Goal: Communication & Community: Answer question/provide support

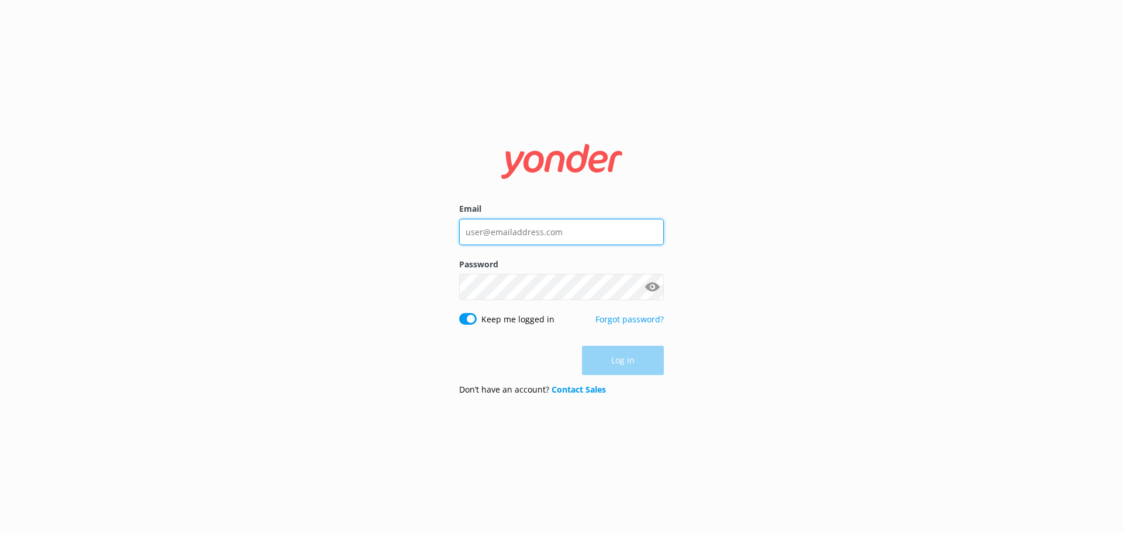
type input "[EMAIL_ADDRESS][DOMAIN_NAME]"
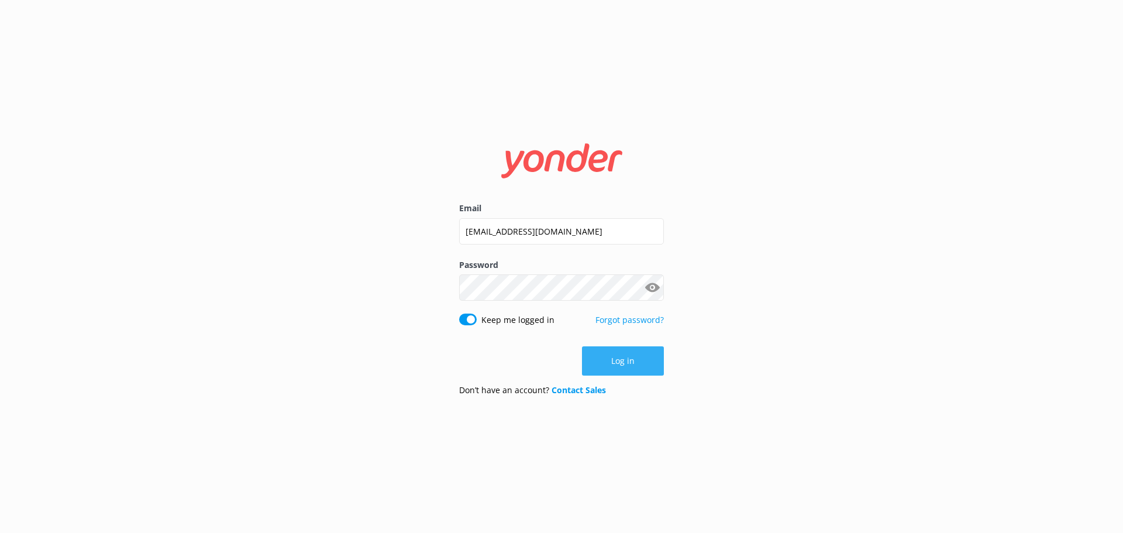
click at [644, 365] on button "Log in" at bounding box center [623, 360] width 82 height 29
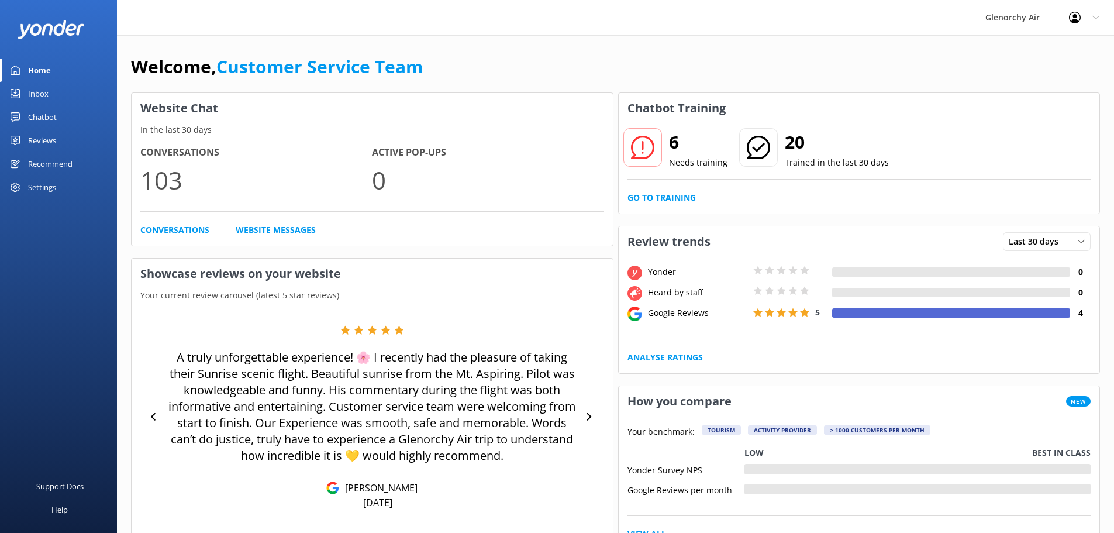
click at [51, 99] on link "Inbox" at bounding box center [58, 93] width 117 height 23
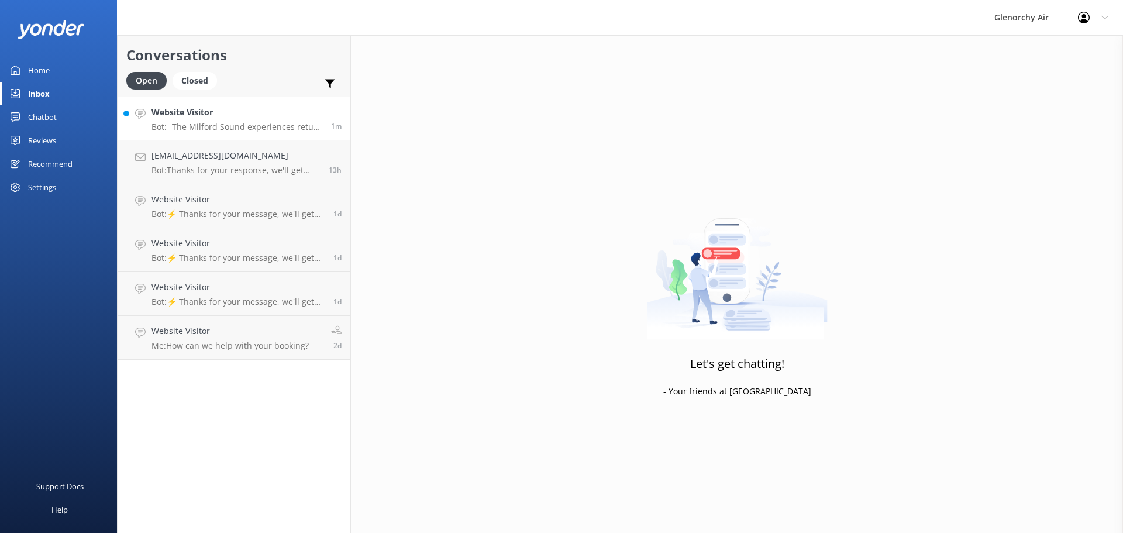
click at [172, 115] on h4 "Website Visitor" at bounding box center [236, 112] width 171 height 13
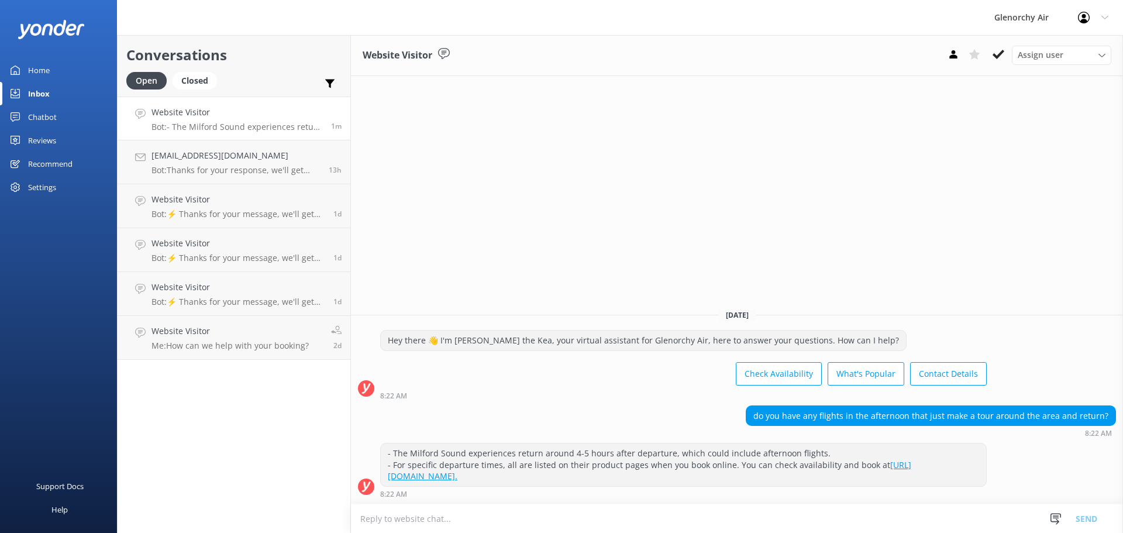
click at [551, 524] on textarea at bounding box center [737, 518] width 772 height 29
click at [268, 157] on h4 "[EMAIL_ADDRESS][DOMAIN_NAME]" at bounding box center [235, 155] width 168 height 13
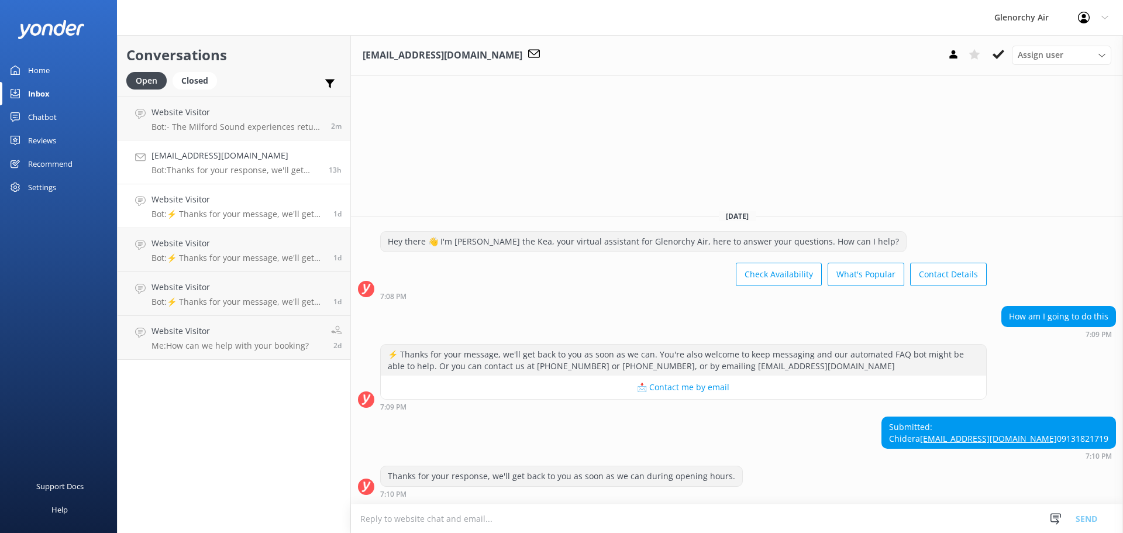
click at [244, 206] on h4 "Website Visitor" at bounding box center [237, 199] width 173 height 13
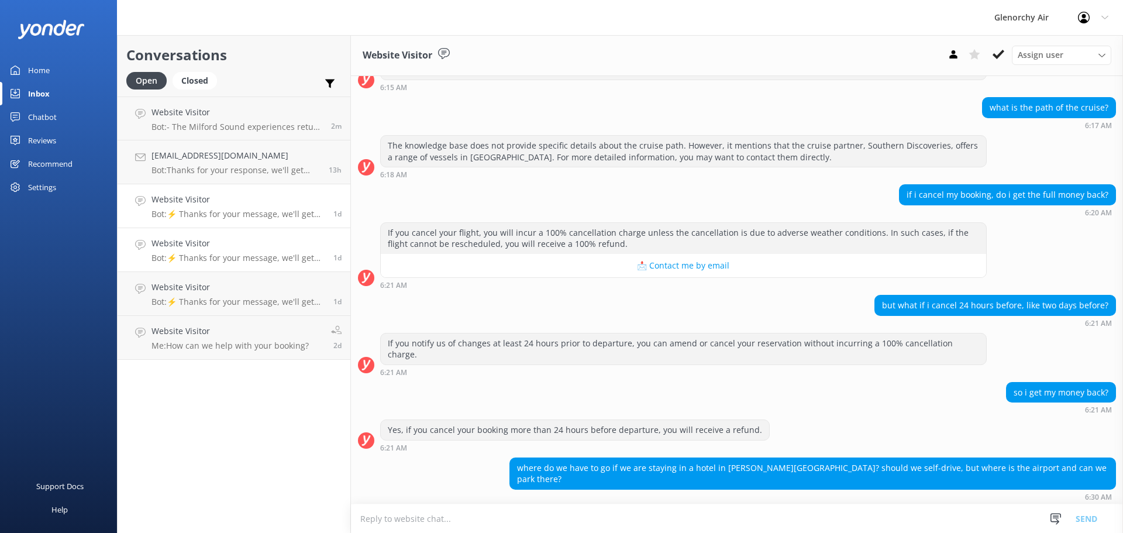
scroll to position [224, 0]
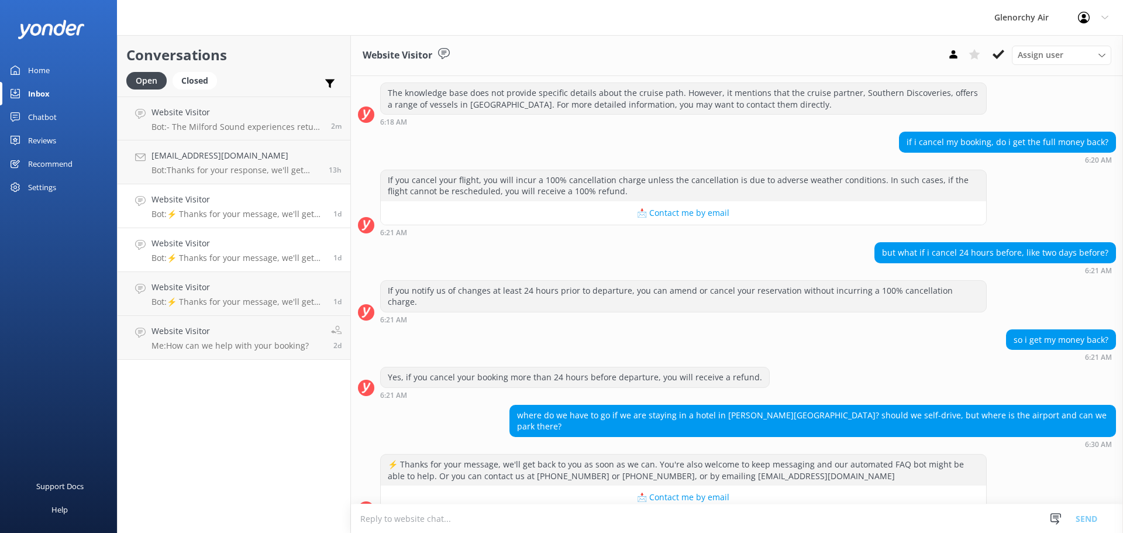
click at [214, 254] on p "Bot: ⚡ Thanks for your message, we'll get back to you as soon as we can. You're…" at bounding box center [237, 258] width 173 height 11
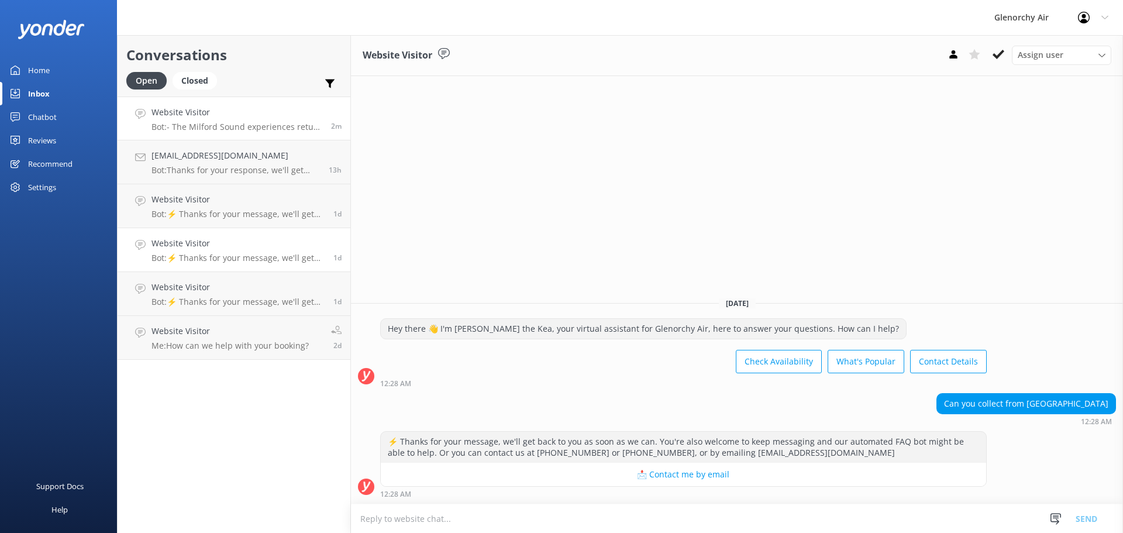
click at [220, 121] on div "Website Visitor Bot: - The Milford Sound experiences return around 4-5 hours af…" at bounding box center [236, 118] width 171 height 25
